Goal: Information Seeking & Learning: Find specific fact

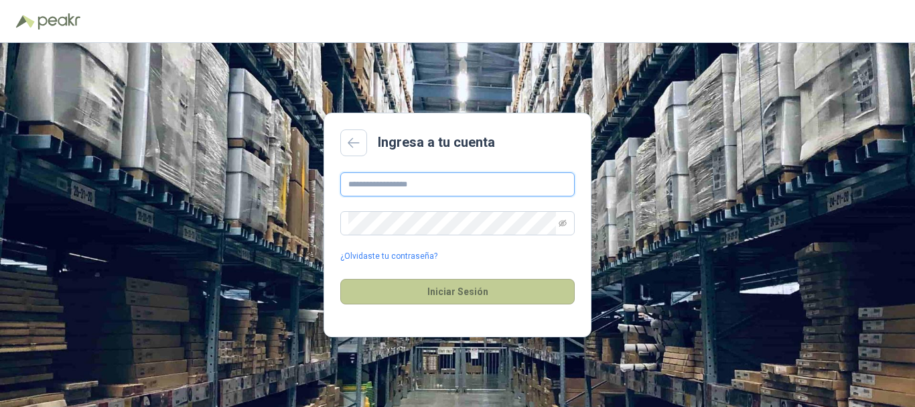
type input "**********"
click at [476, 291] on button "Iniciar Sesión" at bounding box center [457, 291] width 235 height 25
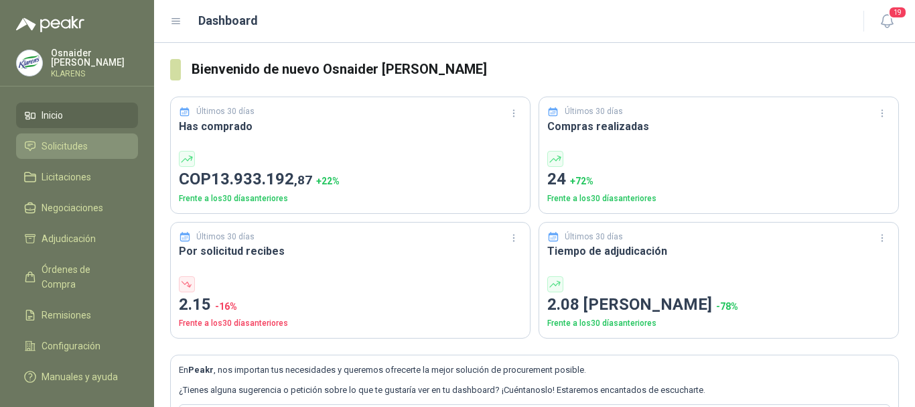
click at [70, 149] on span "Solicitudes" at bounding box center [65, 146] width 46 height 15
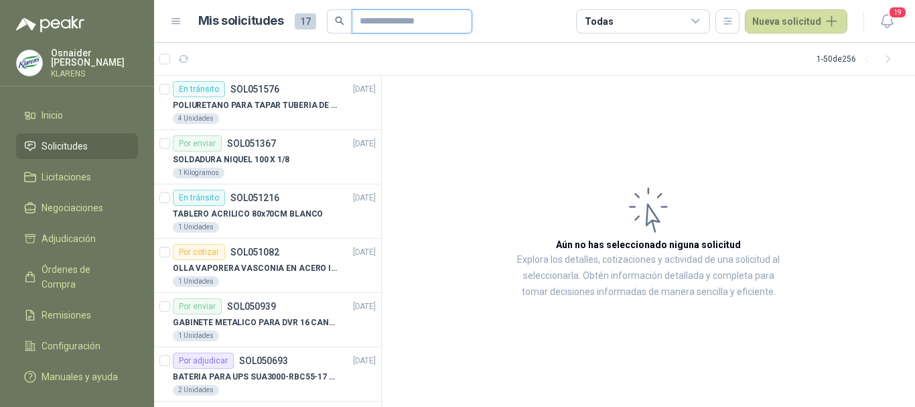
click at [426, 17] on input "text" at bounding box center [407, 21] width 94 height 23
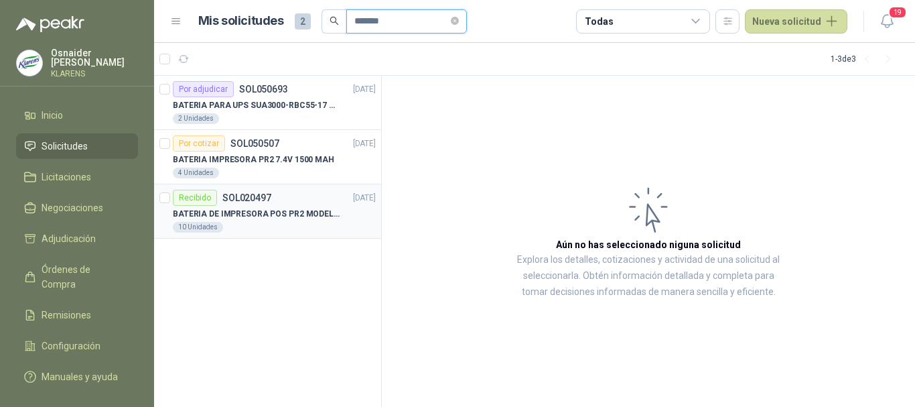
type input "*******"
click at [281, 214] on p "BATERIA DE IMPRESORA POS PR2 MODELO 1013A B02 DE 7.4 VOLTEOS Y 1.62 AH, RECARGA…" at bounding box center [256, 214] width 167 height 13
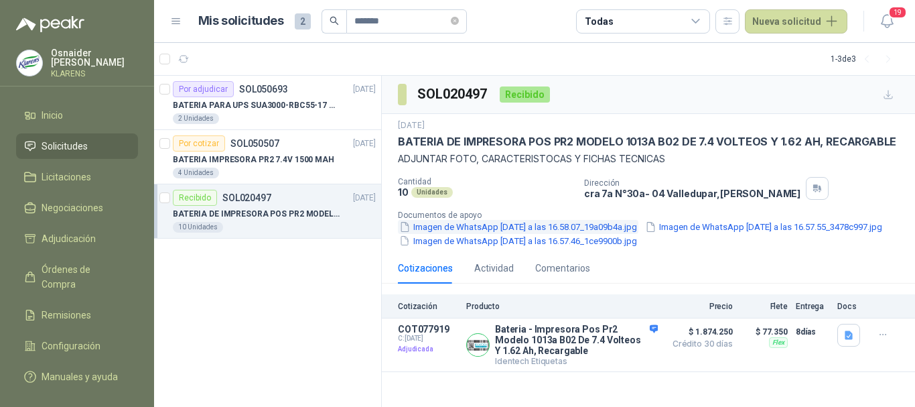
click at [525, 224] on button "Imagen de WhatsApp 2024-07-29 a las 16.58.07_19a09b4a.jpg" at bounding box center [518, 227] width 241 height 14
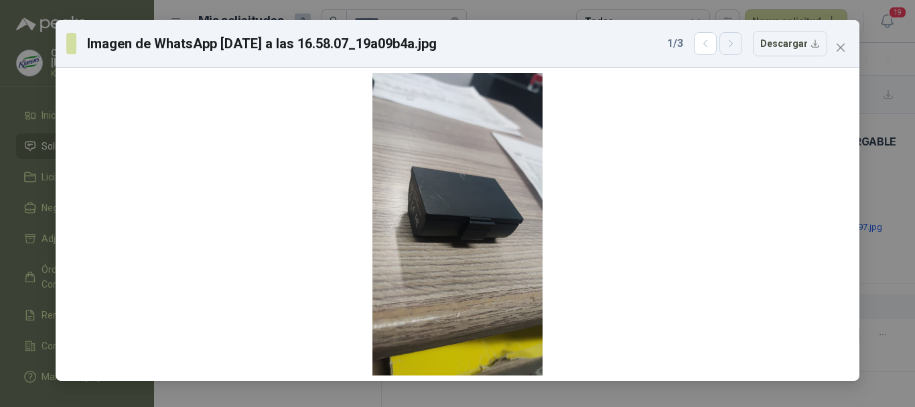
click at [728, 48] on button "button" at bounding box center [731, 43] width 23 height 23
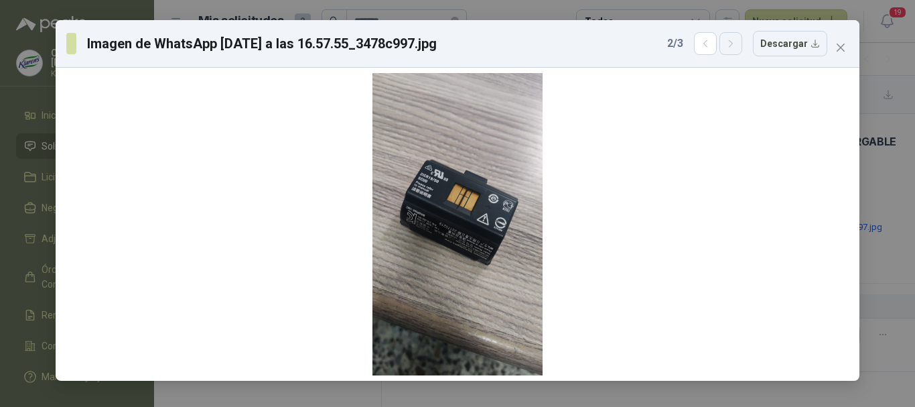
click at [728, 48] on button "button" at bounding box center [731, 43] width 23 height 23
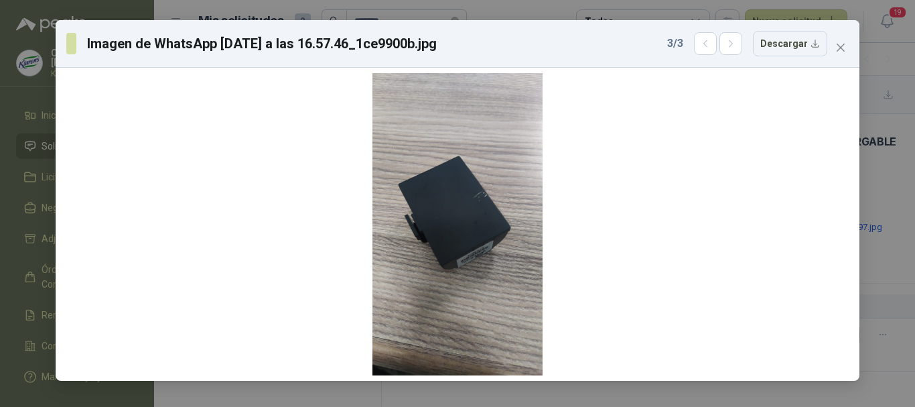
click at [0, 149] on div "Imagen de WhatsApp 2024-07-29 a las 16.57.46_1ce9900b.jpg 3 / 3 Descargar" at bounding box center [457, 203] width 915 height 407
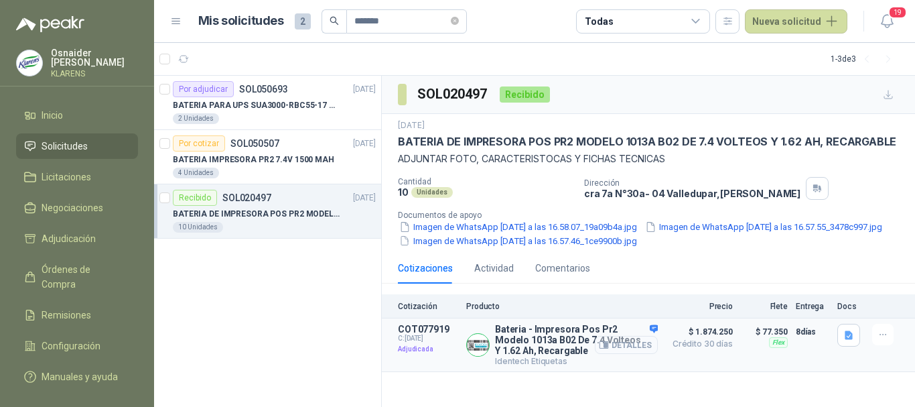
click at [622, 354] on button "Detalles" at bounding box center [626, 345] width 63 height 18
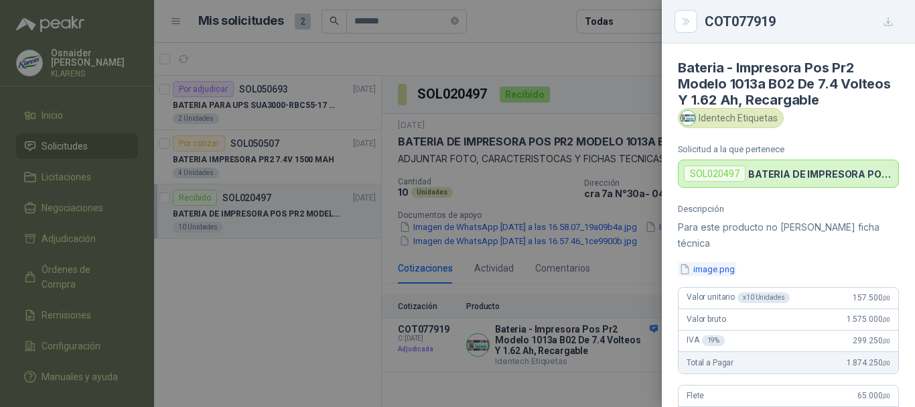
click at [725, 262] on button "image.png" at bounding box center [707, 269] width 58 height 14
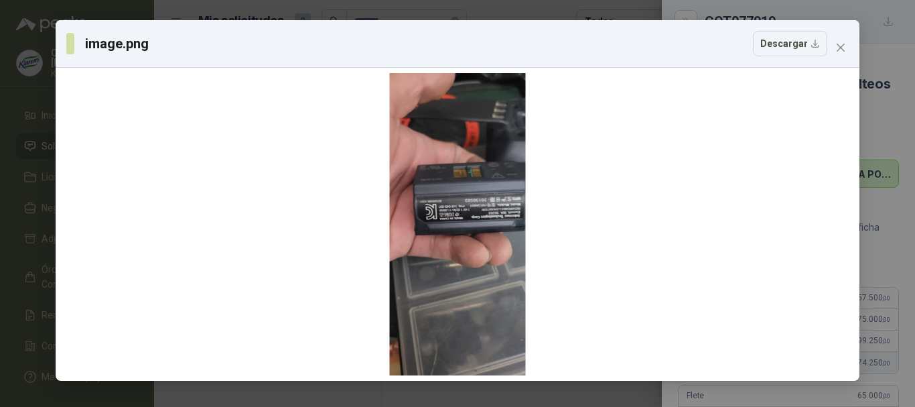
click at [0, 113] on div "image.png Descargar" at bounding box center [457, 203] width 915 height 407
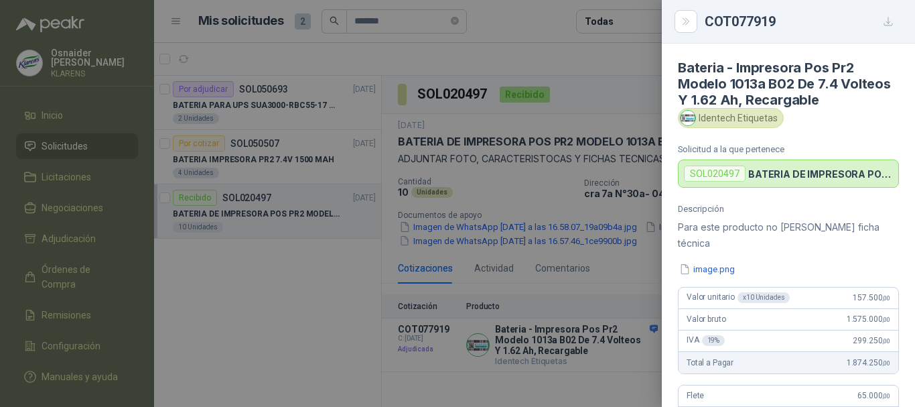
click at [576, 202] on div at bounding box center [457, 203] width 915 height 407
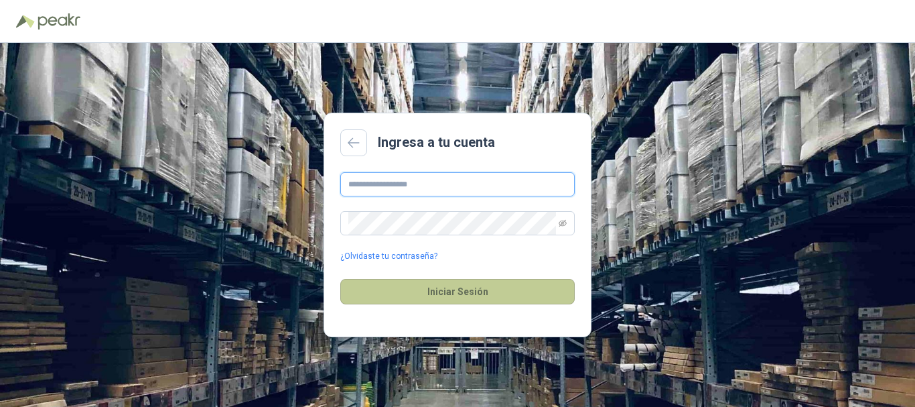
type input "**********"
click at [444, 289] on button "Iniciar Sesión" at bounding box center [457, 291] width 235 height 25
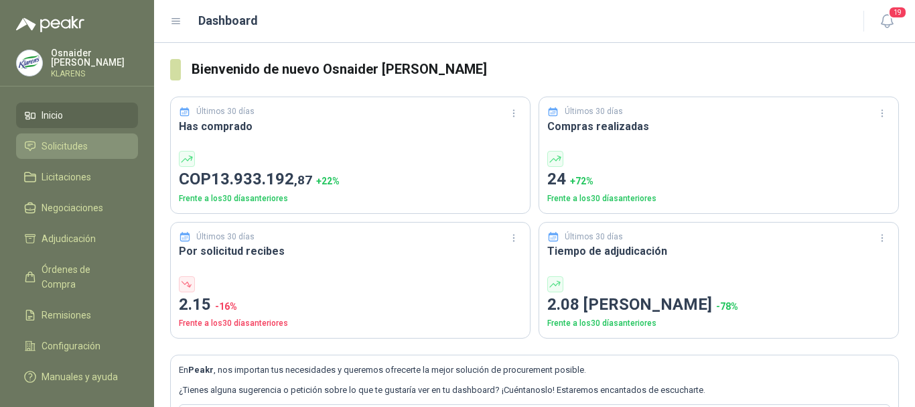
click at [81, 142] on span "Solicitudes" at bounding box center [65, 146] width 46 height 15
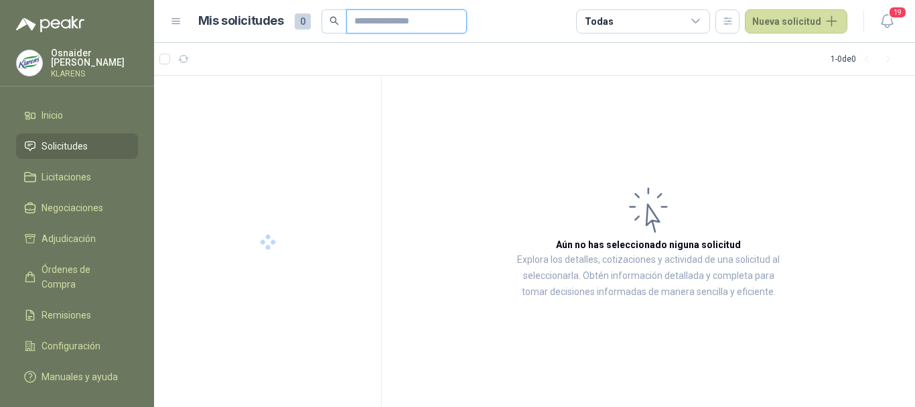
click at [395, 23] on input "text" at bounding box center [401, 21] width 94 height 23
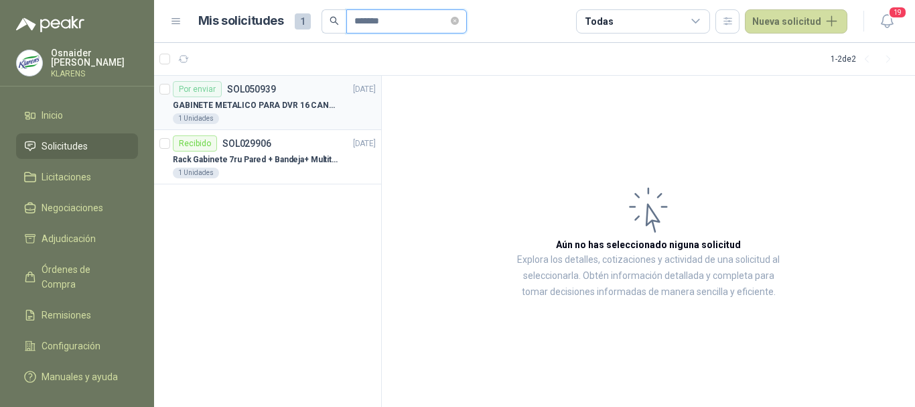
type input "*******"
click at [315, 104] on p "GABINETE METALICO PARA DVR 16 CANALES" at bounding box center [256, 105] width 167 height 13
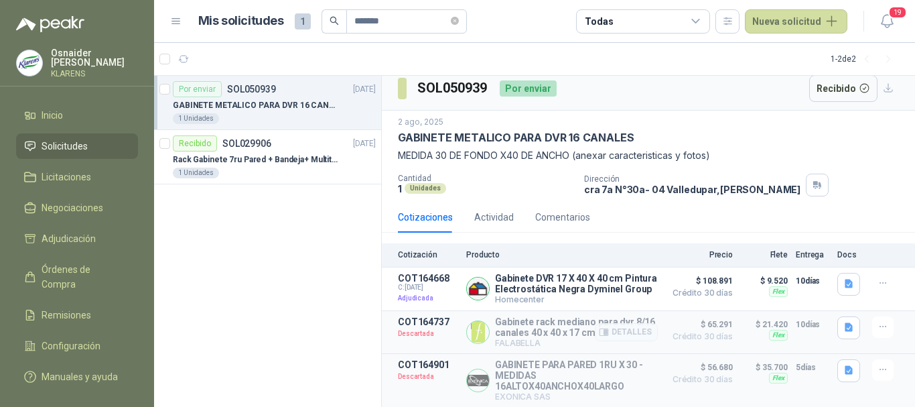
scroll to position [24, 0]
click at [639, 279] on button "Detalles" at bounding box center [626, 288] width 63 height 18
click at [629, 279] on button "Detalles" at bounding box center [626, 288] width 63 height 18
click at [623, 279] on body "Osnaider [PERSON_NAME] Inicio Solicitudes Licitaciones Negociaciones Adjudicaci…" at bounding box center [457, 203] width 915 height 407
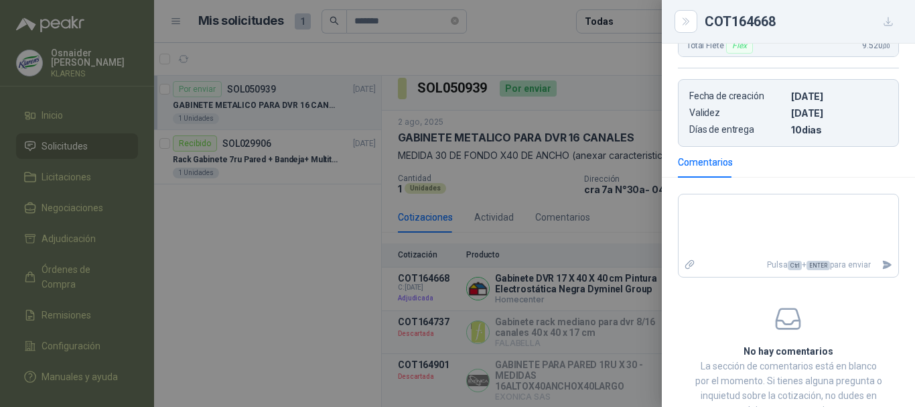
scroll to position [383, 0]
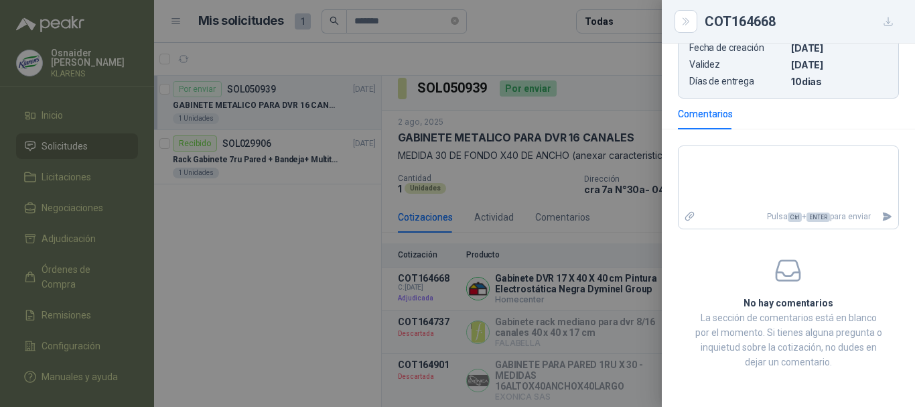
click at [591, 131] on div at bounding box center [457, 203] width 915 height 407
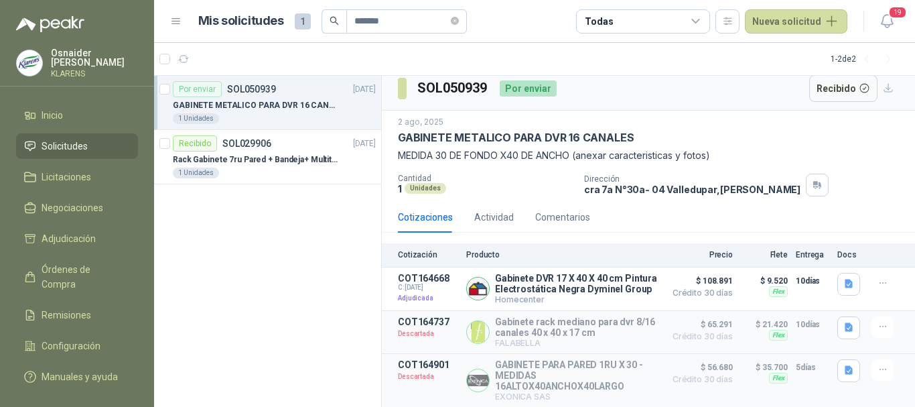
click at [608, 218] on div "Cotizaciones Actividad Comentarios Cotización Producto Precio [PERSON_NAME] Ent…" at bounding box center [648, 305] width 533 height 206
click at [623, 281] on button "Detalles" at bounding box center [626, 288] width 63 height 18
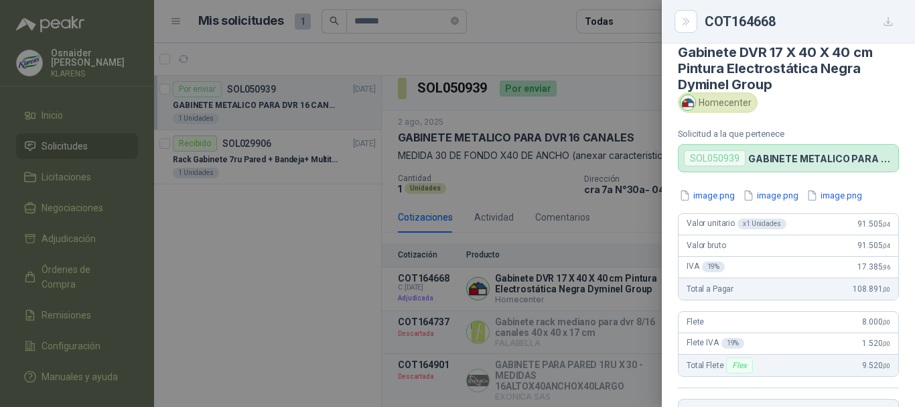
scroll to position [0, 0]
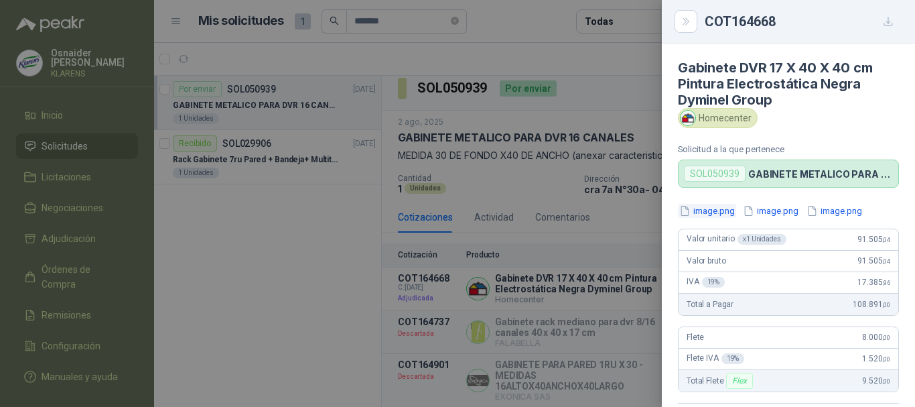
click at [706, 210] on button "image.png" at bounding box center [707, 211] width 58 height 14
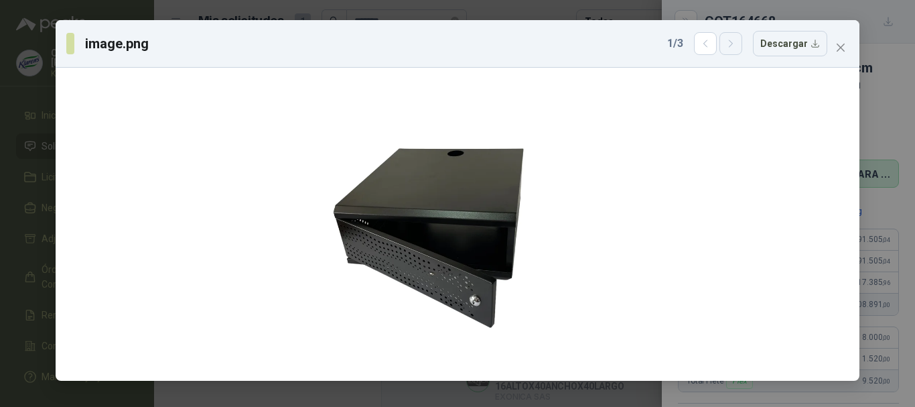
click at [737, 48] on icon "button" at bounding box center [731, 43] width 11 height 11
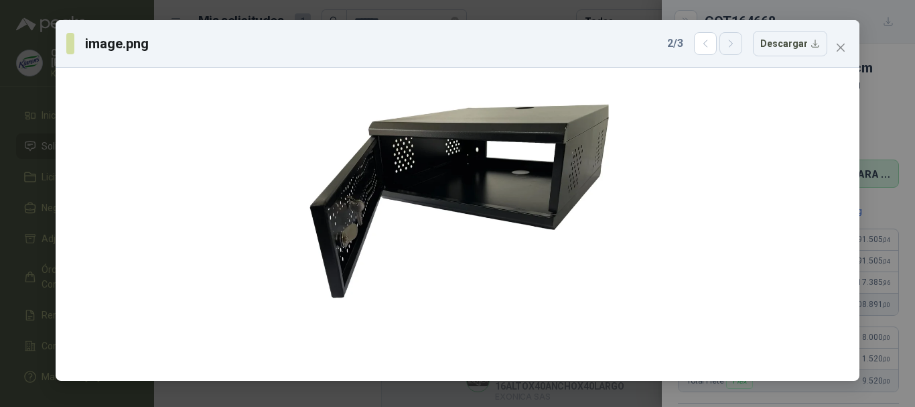
click at [737, 48] on icon "button" at bounding box center [731, 43] width 11 height 11
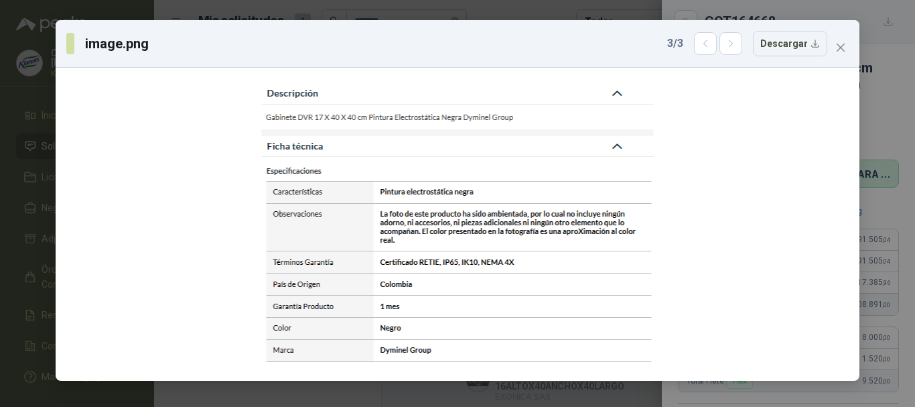
click at [0, 121] on div "image.png 3 / 3 Descargar" at bounding box center [457, 203] width 915 height 407
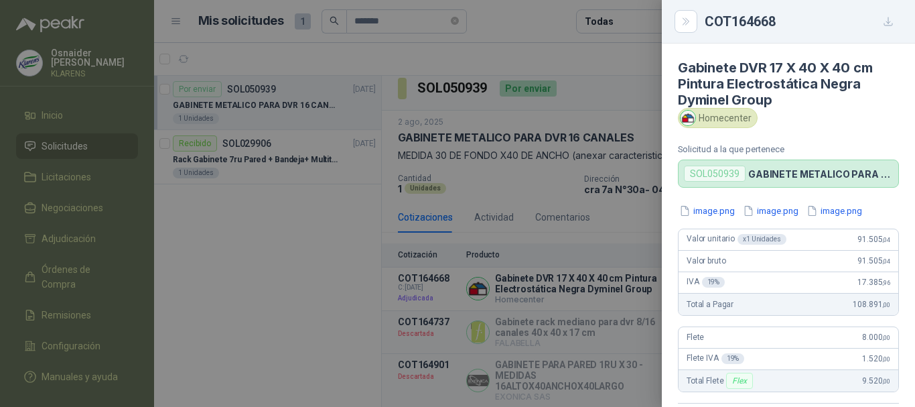
click at [521, 223] on div at bounding box center [457, 203] width 915 height 407
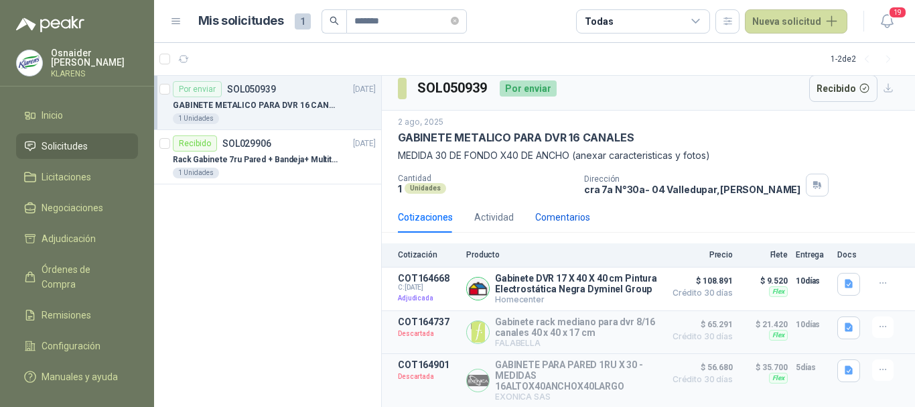
click at [572, 210] on div "Comentarios" at bounding box center [562, 217] width 55 height 15
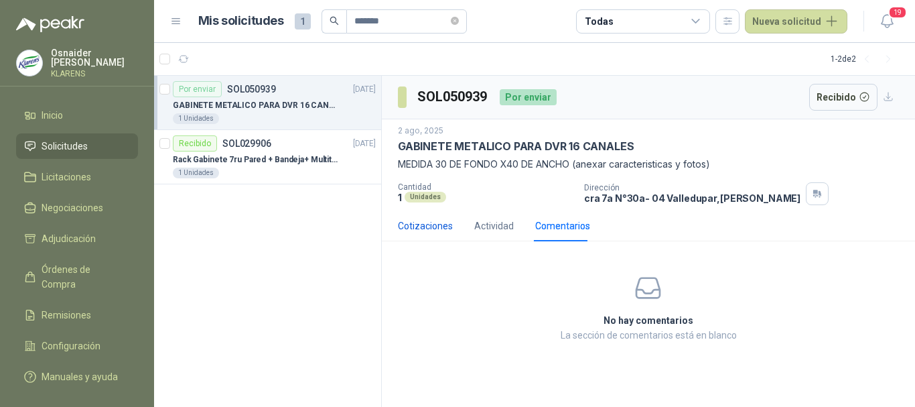
click at [415, 231] on div "Cotizaciones" at bounding box center [425, 225] width 55 height 15
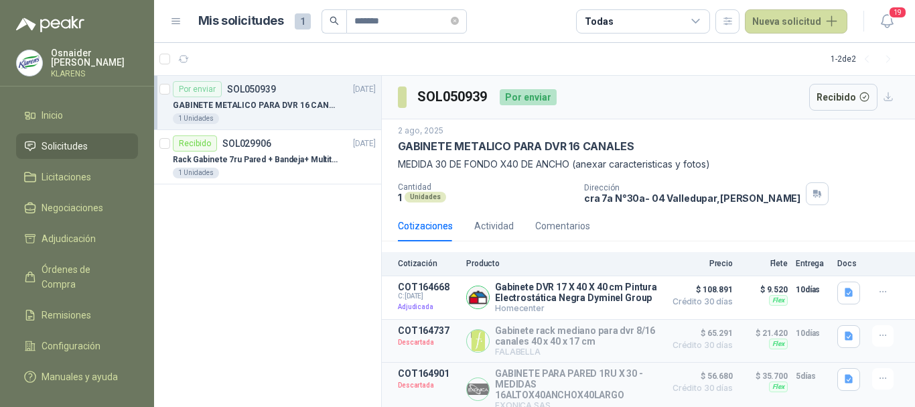
click at [86, 139] on span "Solicitudes" at bounding box center [65, 146] width 46 height 15
